Goal: Use online tool/utility: Utilize a website feature to perform a specific function

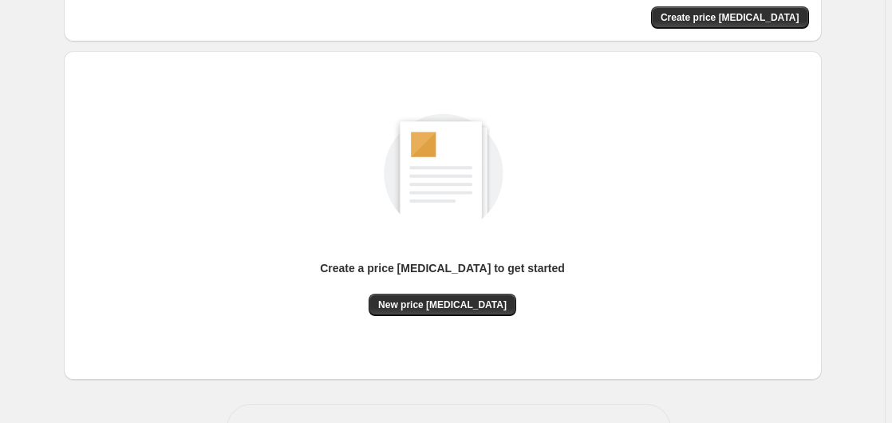
scroll to position [175, 0]
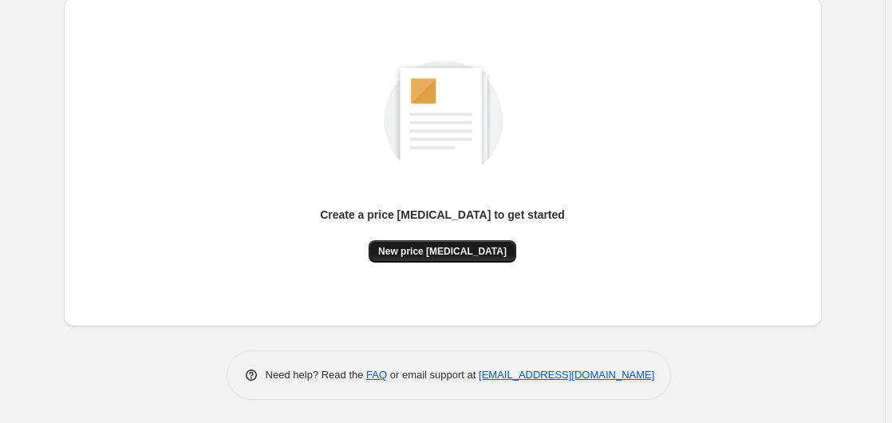
click at [435, 252] on span "New price [MEDICAL_DATA]" at bounding box center [442, 251] width 128 height 13
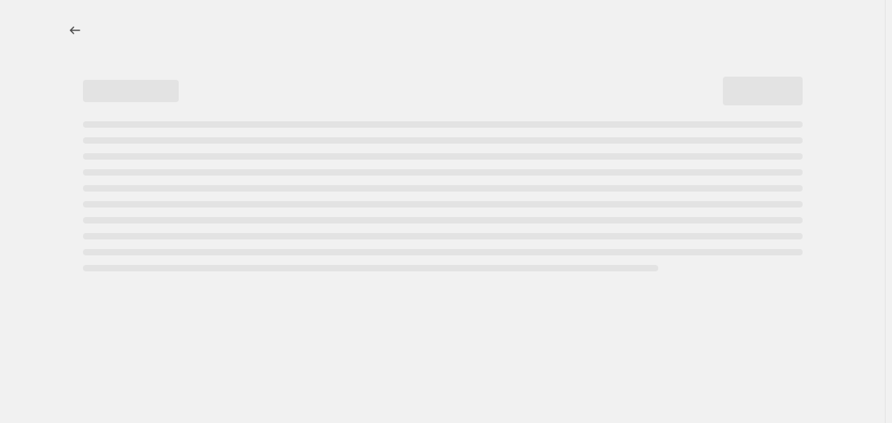
select select "percentage"
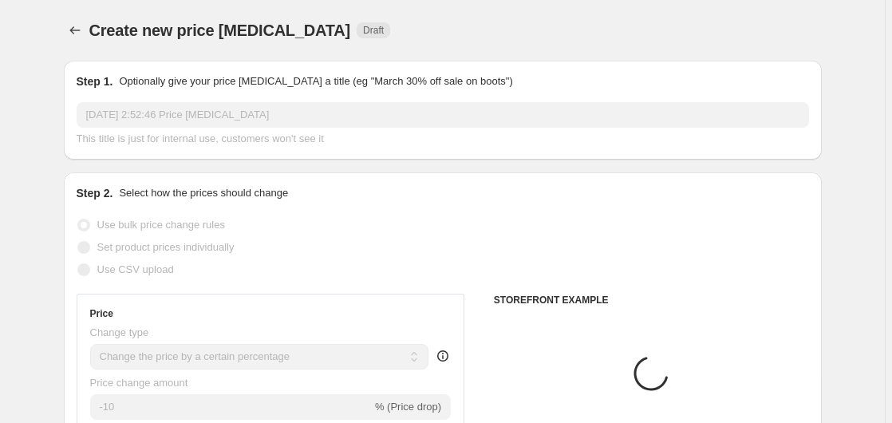
scroll to position [244, 0]
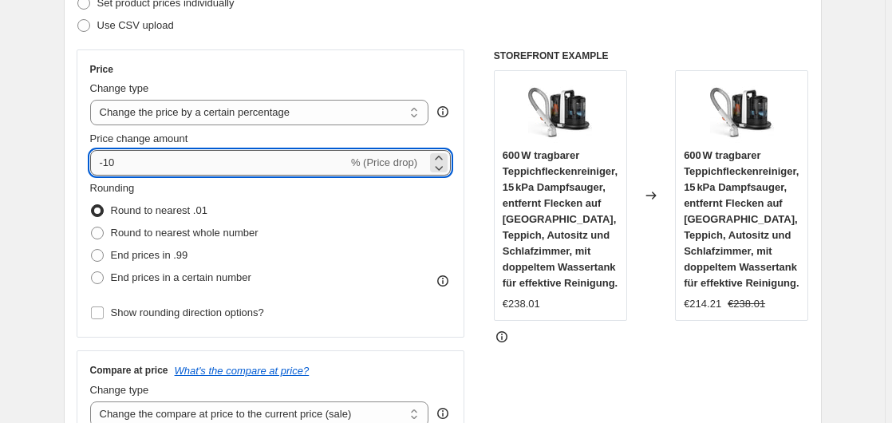
click at [163, 156] on input "-10" at bounding box center [219, 163] width 258 height 26
type input "-1"
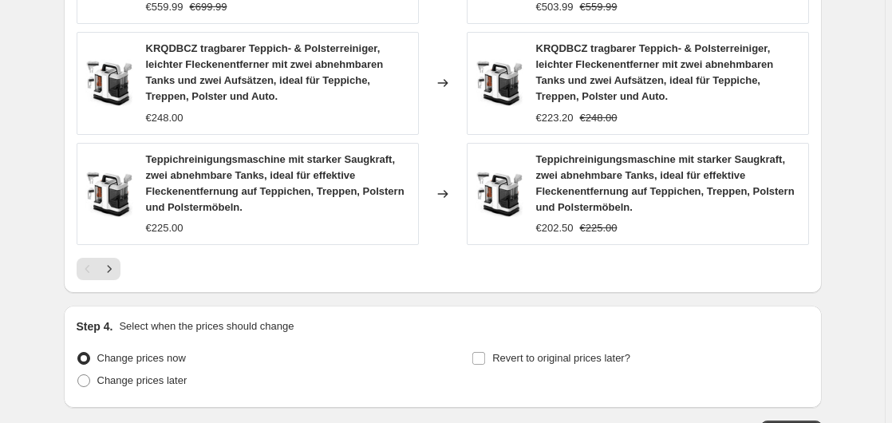
scroll to position [1357, 0]
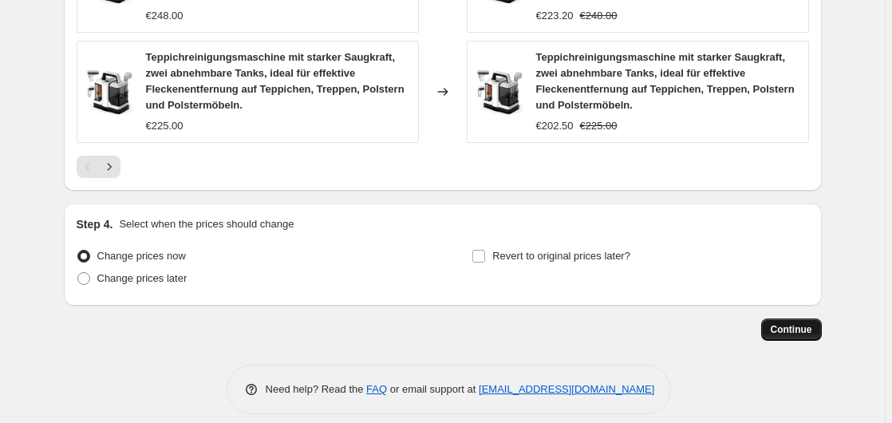
type input "-35"
click at [804, 323] on span "Continue" at bounding box center [790, 329] width 41 height 13
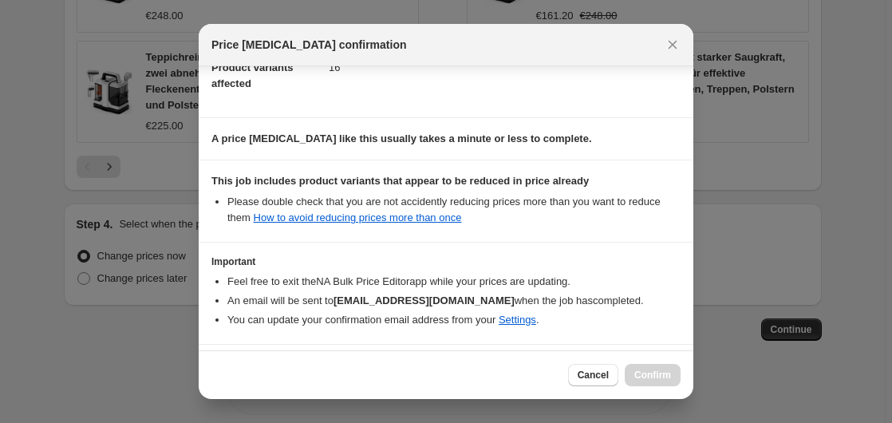
scroll to position [252, 0]
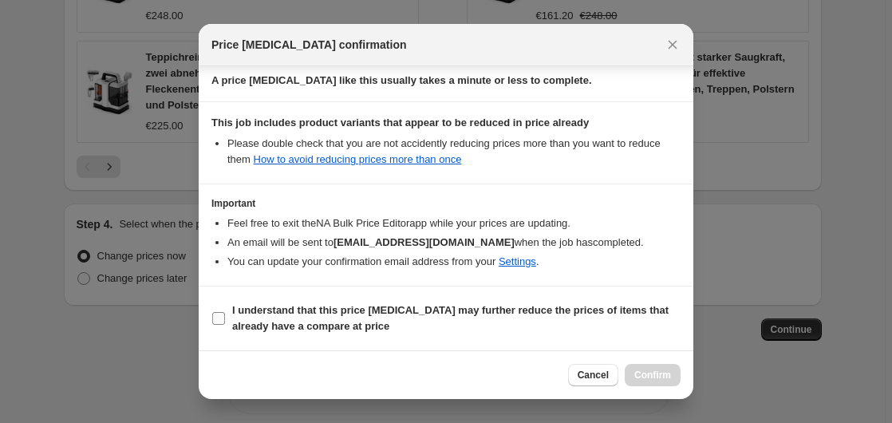
drag, startPoint x: 295, startPoint y: 328, endPoint x: 405, endPoint y: 327, distance: 110.1
click at [296, 328] on b "I understand that this price [MEDICAL_DATA] may further reduce the prices of it…" at bounding box center [450, 318] width 436 height 28
click at [225, 325] on input "I understand that this price [MEDICAL_DATA] may further reduce the prices of it…" at bounding box center [218, 318] width 13 height 13
checkbox input "true"
click at [659, 379] on span "Confirm" at bounding box center [652, 374] width 37 height 13
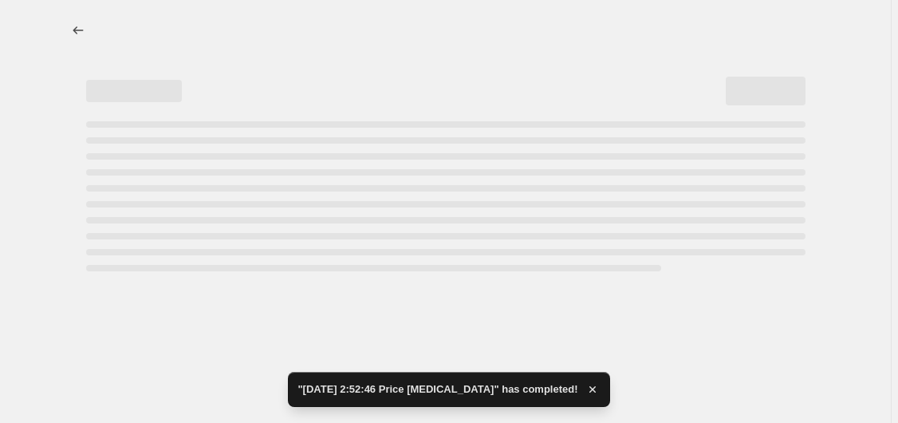
select select "percentage"
